Goal: Task Accomplishment & Management: Manage account settings

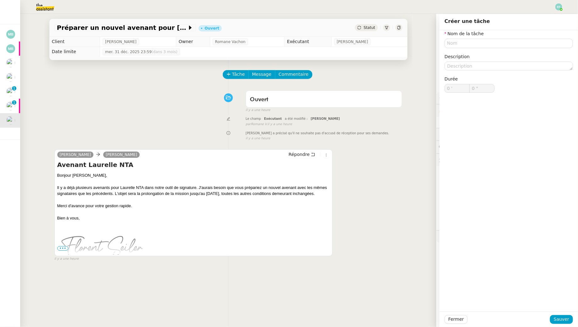
type input "0 '"
type input "0 ""
click at [181, 91] on div "Ouvert false il y a une heure" at bounding box center [228, 100] width 348 height 25
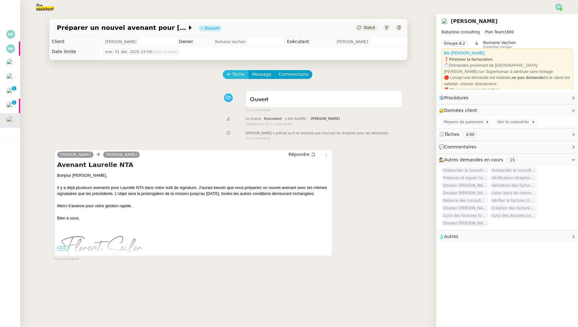
click at [240, 73] on span "Tâche" at bounding box center [238, 74] width 13 height 7
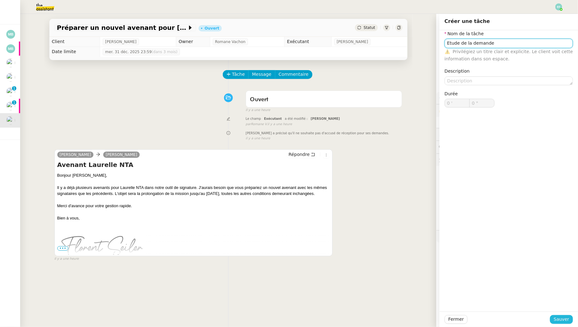
type input "Etude de la demande"
click at [563, 316] on button "Sauver" at bounding box center [561, 319] width 23 height 9
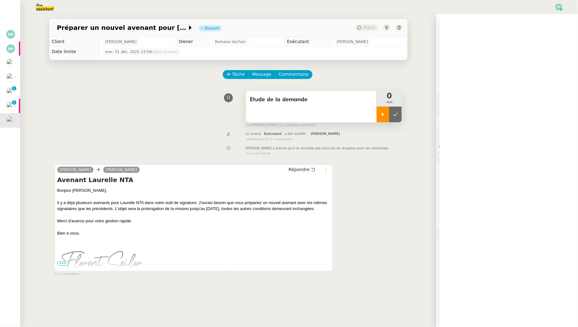
click at [387, 119] on div at bounding box center [383, 115] width 13 height 16
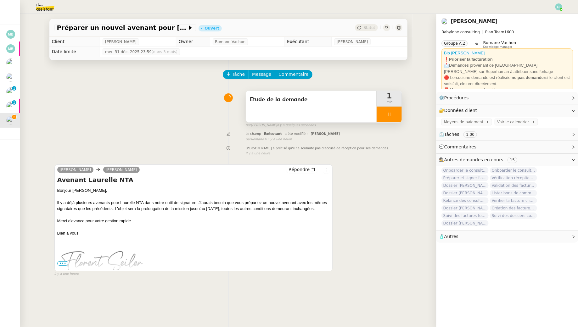
click at [396, 116] on div at bounding box center [389, 115] width 25 height 16
click at [396, 116] on icon at bounding box center [395, 114] width 5 height 5
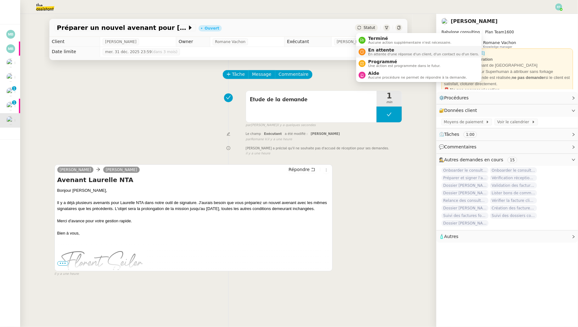
click at [366, 50] on div "En attente En attente d'une réponse d'un client, d'un contact ou d'un tiers." at bounding box center [422, 52] width 113 height 8
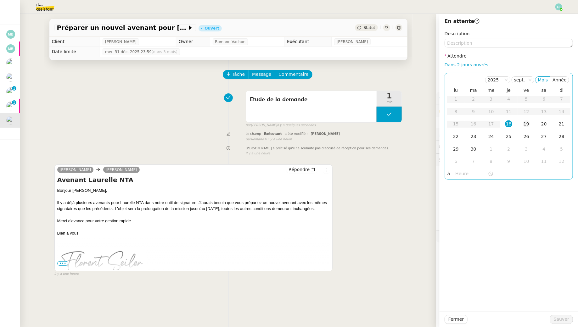
click at [527, 124] on div "19" at bounding box center [526, 123] width 7 height 7
click at [556, 321] on span "Sauver" at bounding box center [561, 319] width 15 height 7
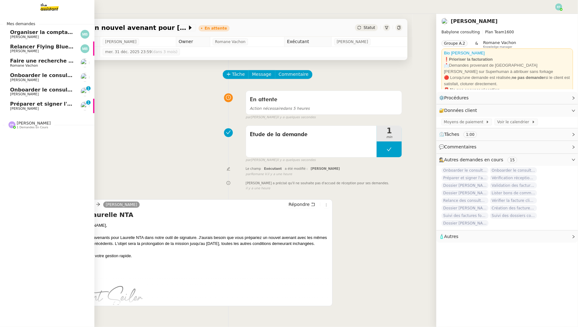
click at [11, 109] on span "[PERSON_NAME]" at bounding box center [24, 109] width 29 height 4
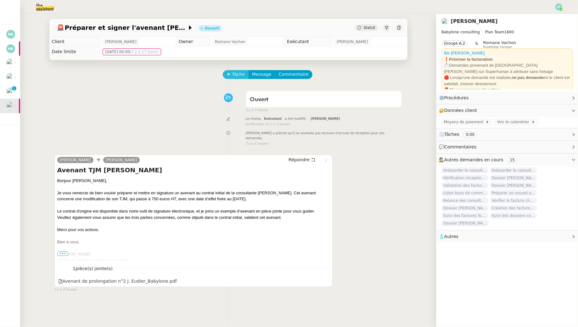
click at [233, 78] on button "Tâche" at bounding box center [236, 74] width 26 height 9
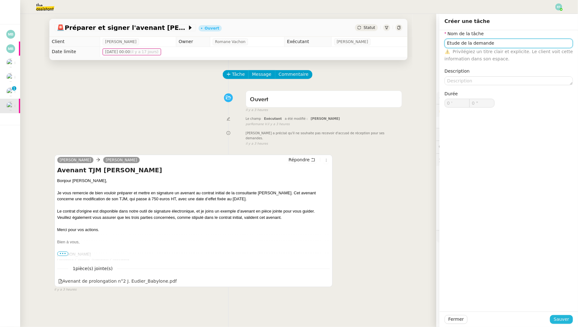
type input "Etude de la demande"
click at [571, 319] on button "Sauver" at bounding box center [561, 319] width 23 height 9
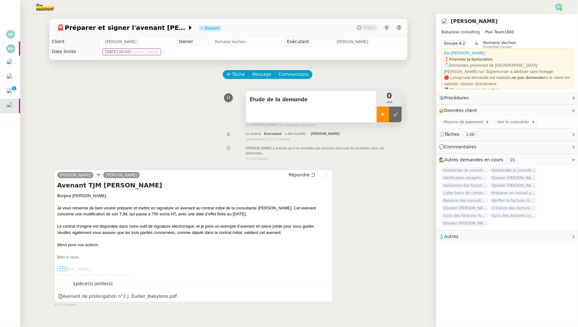
click at [386, 110] on div at bounding box center [383, 115] width 13 height 16
click at [394, 115] on div at bounding box center [389, 115] width 25 height 16
click at [398, 115] on icon at bounding box center [395, 114] width 5 height 5
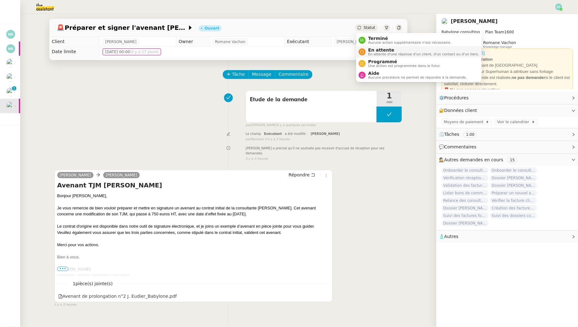
click at [371, 53] on span "En attente d'une réponse d'un client, d'un contact ou d'un tiers." at bounding box center [423, 54] width 111 height 3
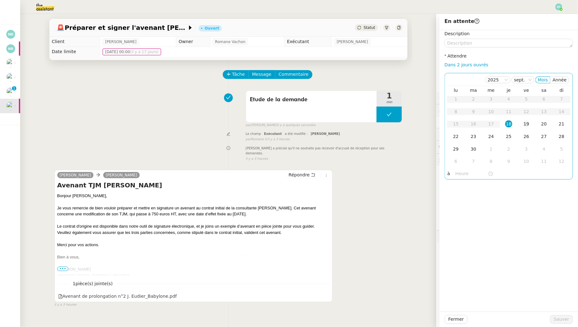
click at [521, 125] on td "19" at bounding box center [526, 124] width 18 height 13
click at [558, 321] on span "Sauver" at bounding box center [561, 319] width 15 height 7
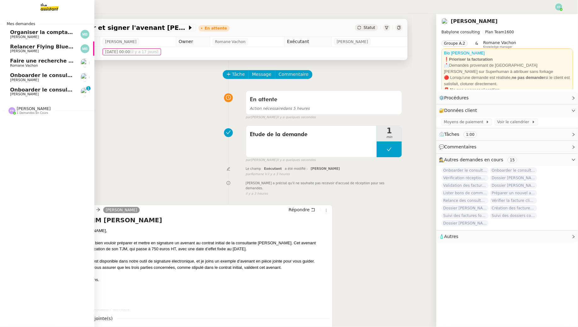
click at [30, 91] on span "Onboarder le consultant [PERSON_NAME]" at bounding box center [69, 90] width 118 height 6
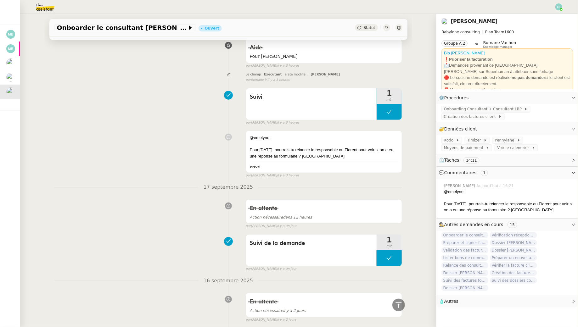
scroll to position [13, 0]
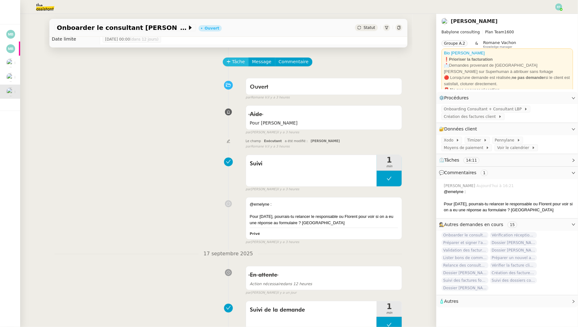
click at [239, 61] on span "Tâche" at bounding box center [238, 61] width 13 height 7
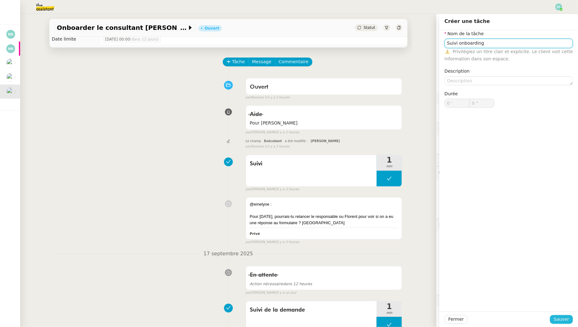
type input "Suivi onboarding"
click at [564, 317] on span "Sauver" at bounding box center [561, 319] width 15 height 7
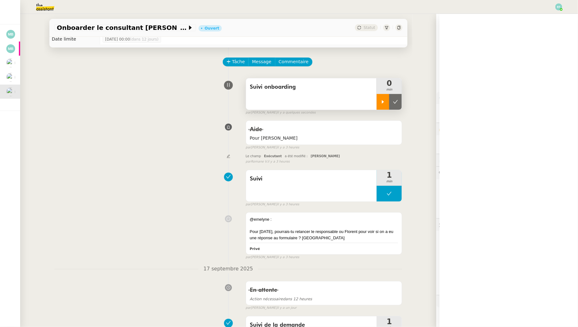
click at [385, 103] on icon at bounding box center [382, 101] width 5 height 5
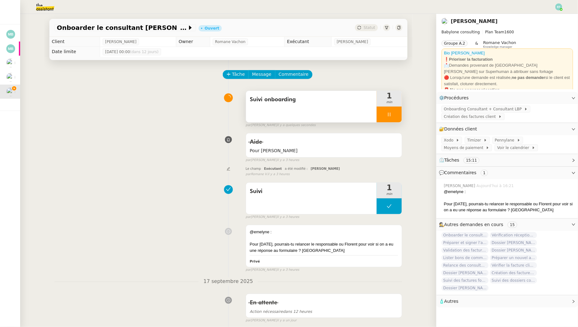
click at [386, 115] on div at bounding box center [389, 115] width 25 height 16
click at [394, 115] on icon at bounding box center [395, 114] width 5 height 5
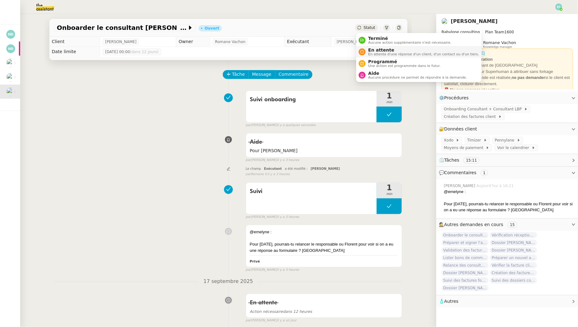
click at [370, 52] on span "En attente" at bounding box center [423, 50] width 111 height 5
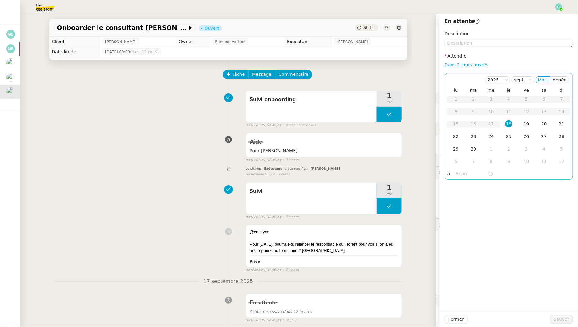
click at [527, 125] on div "19" at bounding box center [526, 123] width 7 height 7
click at [559, 321] on span "Sauver" at bounding box center [561, 319] width 15 height 7
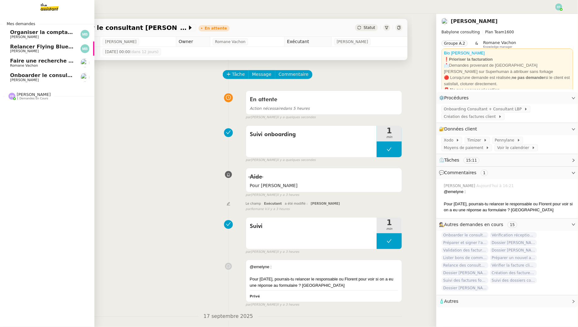
click at [29, 79] on span "[PERSON_NAME]" at bounding box center [24, 80] width 29 height 4
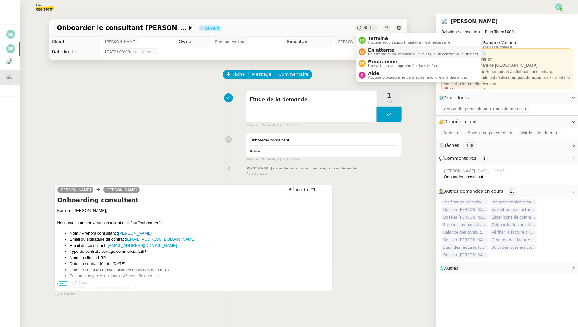
click at [368, 49] on span "En attente" at bounding box center [423, 50] width 111 height 5
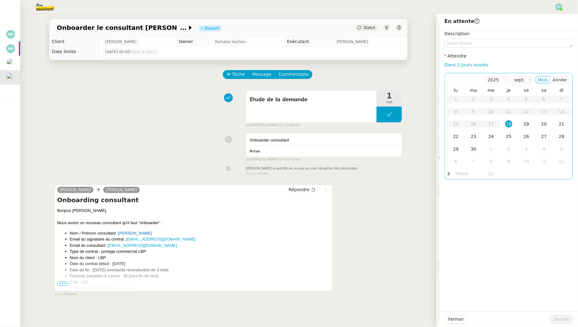
click at [527, 127] on td "19" at bounding box center [526, 124] width 18 height 13
click at [563, 321] on span "Sauver" at bounding box center [561, 319] width 15 height 7
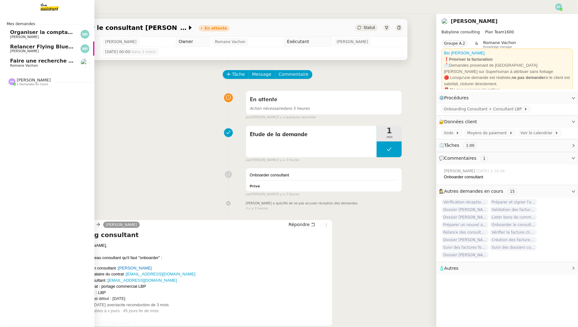
click at [14, 65] on span "Romane Vachon" at bounding box center [24, 66] width 28 height 4
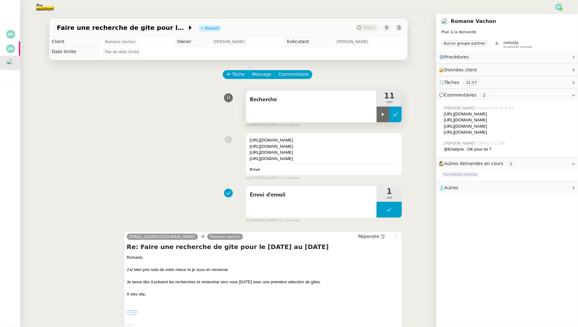
click at [395, 109] on button at bounding box center [395, 115] width 13 height 16
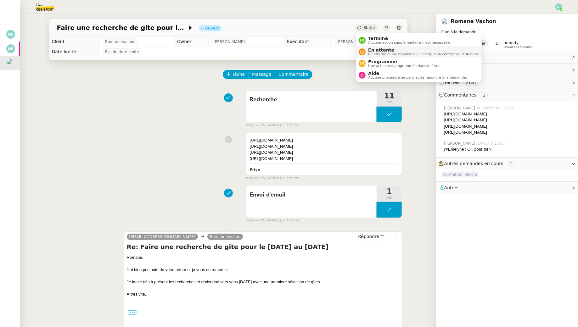
click at [371, 51] on span "En attente" at bounding box center [423, 50] width 111 height 5
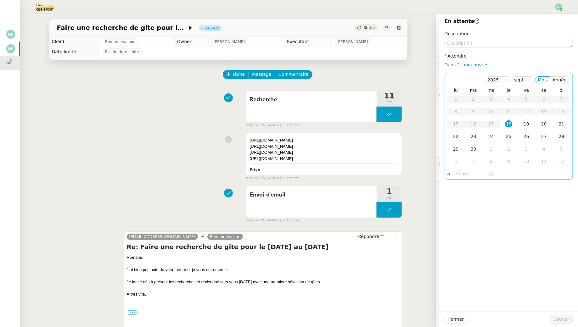
click at [526, 125] on div "19" at bounding box center [526, 123] width 7 height 7
click at [560, 321] on span "Sauver" at bounding box center [561, 319] width 15 height 7
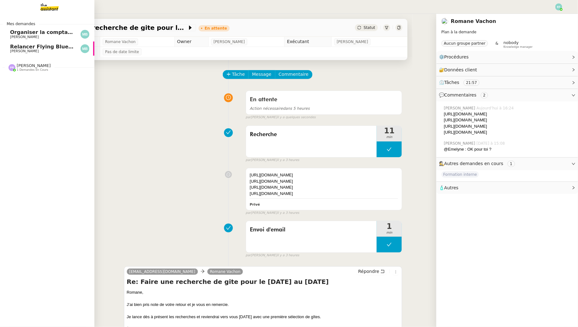
click at [23, 49] on span "Relancer Flying Blue pour créditer des miles" at bounding box center [73, 47] width 126 height 6
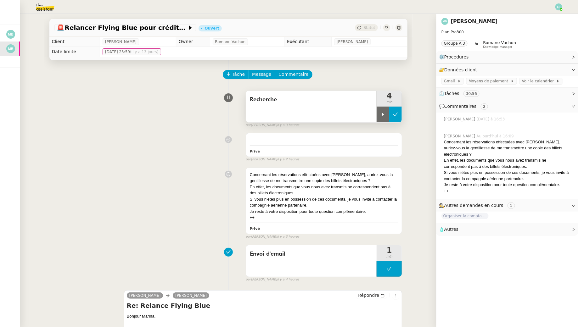
click at [395, 113] on icon at bounding box center [395, 114] width 5 height 5
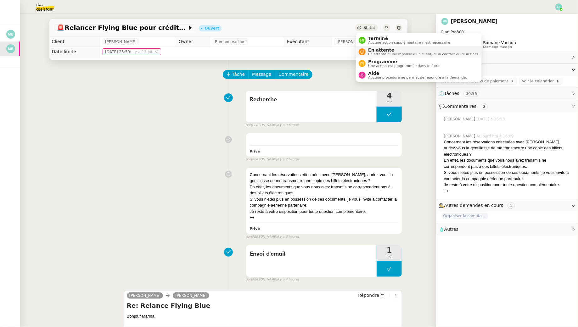
click at [372, 53] on span "En attente d'une réponse d'un client, d'un contact ou d'un tiers." at bounding box center [423, 54] width 111 height 3
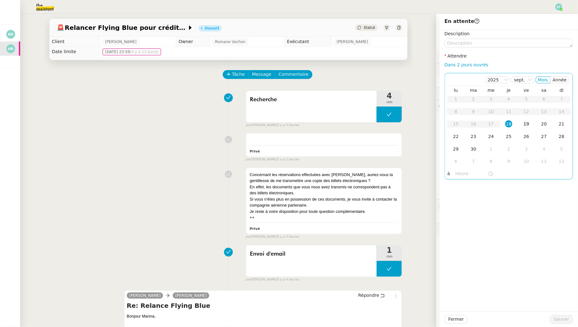
click at [523, 120] on div "19" at bounding box center [526, 123] width 7 height 7
click at [555, 318] on span "Sauver" at bounding box center [561, 319] width 15 height 7
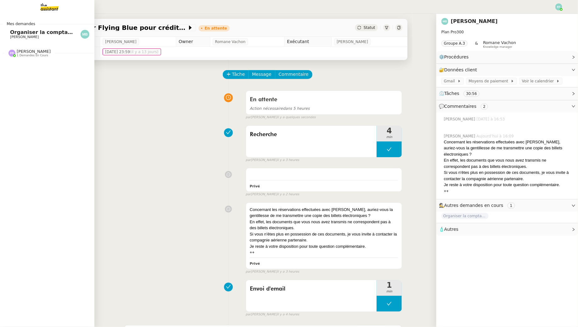
click at [12, 34] on span "Organiser la comptabilité NURI 2025" at bounding box center [62, 32] width 104 height 6
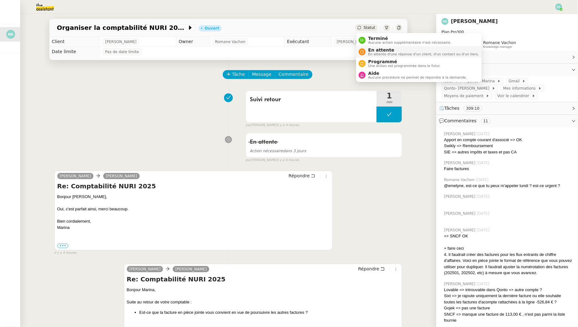
click at [366, 52] on div "En attente En attente d'une réponse d'un client, d'un contact ou d'un tiers." at bounding box center [422, 52] width 113 height 8
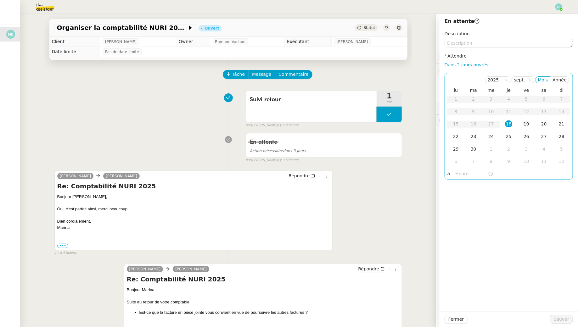
click at [525, 125] on div "19" at bounding box center [526, 123] width 7 height 7
click at [560, 319] on span "Sauver" at bounding box center [561, 319] width 15 height 7
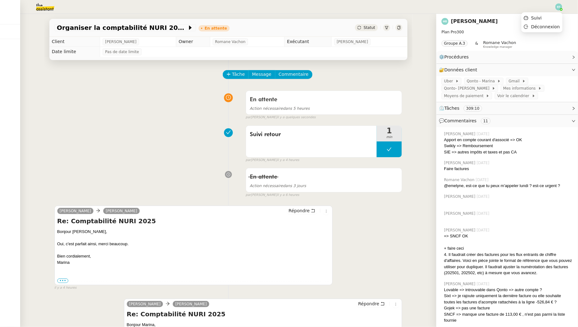
click at [558, 9] on img at bounding box center [558, 6] width 7 height 7
click at [550, 17] on li "Suivi" at bounding box center [541, 18] width 41 height 9
